Goal: Find specific page/section: Find specific page/section

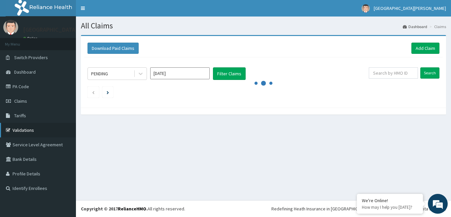
click at [32, 136] on link "Validations" at bounding box center [38, 130] width 76 height 15
click at [19, 130] on link "Validations" at bounding box center [38, 130] width 76 height 15
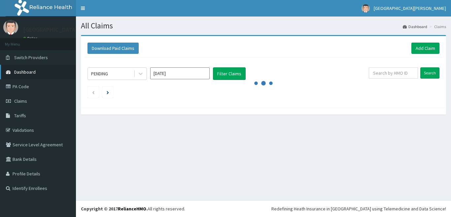
click at [28, 75] on span "Dashboard" at bounding box center [24, 72] width 21 height 6
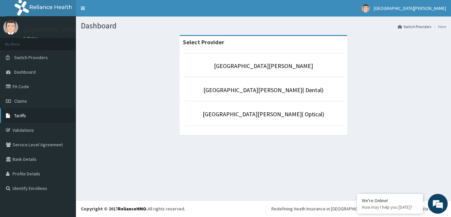
click at [22, 112] on link "Tariffs" at bounding box center [38, 115] width 76 height 15
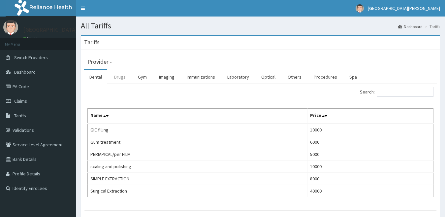
click at [121, 76] on link "Drugs" at bounding box center [120, 77] width 22 height 14
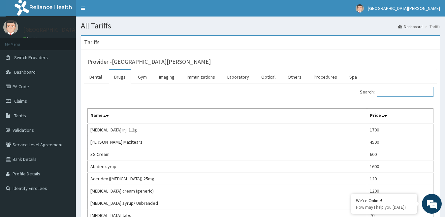
click at [385, 90] on input "Search:" at bounding box center [405, 92] width 57 height 10
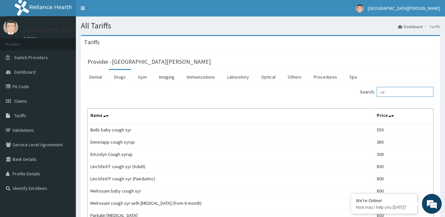
type input "c"
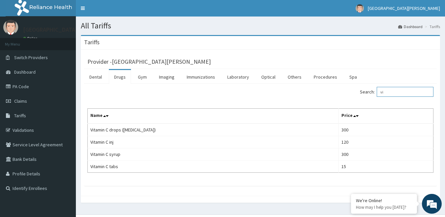
type input "v"
